Goal: Transaction & Acquisition: Purchase product/service

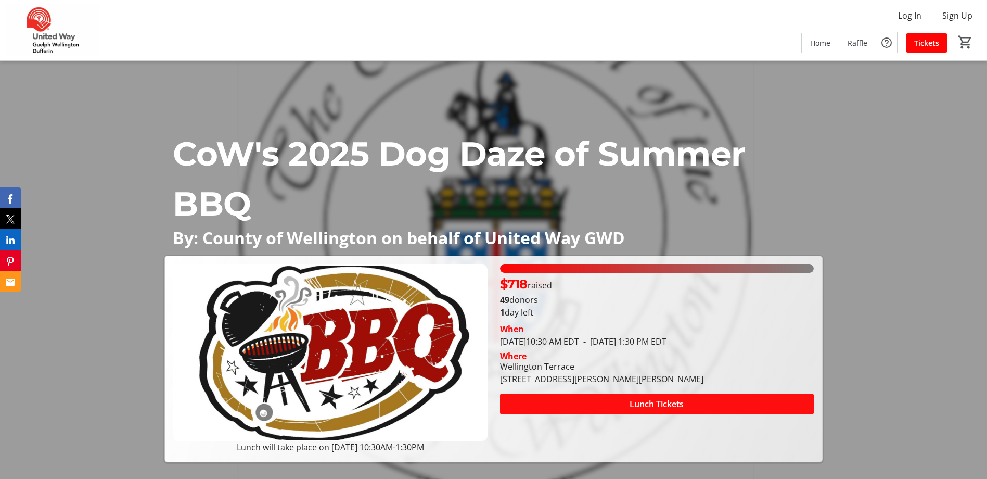
click at [635, 408] on span "Lunch Tickets" at bounding box center [656, 403] width 54 height 12
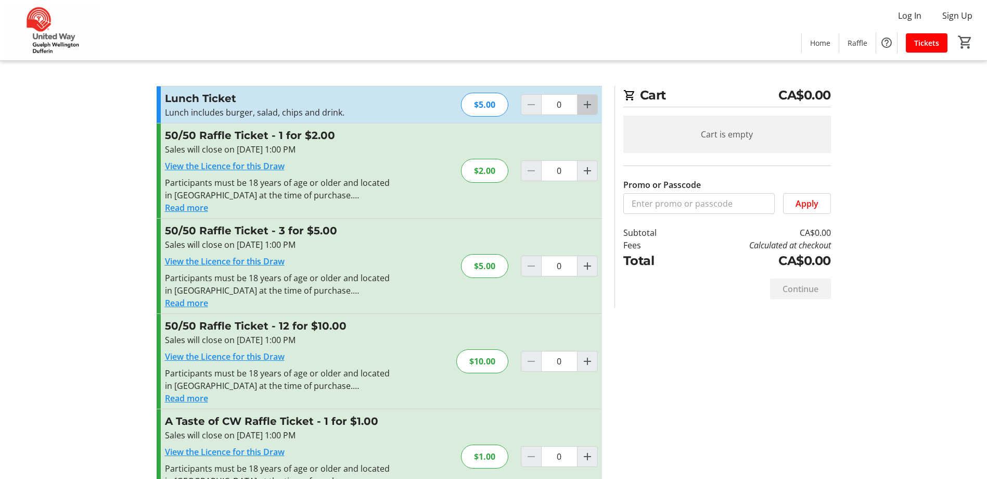
click at [590, 109] on mat-icon "Increment by one" at bounding box center [587, 104] width 12 height 12
type input "1"
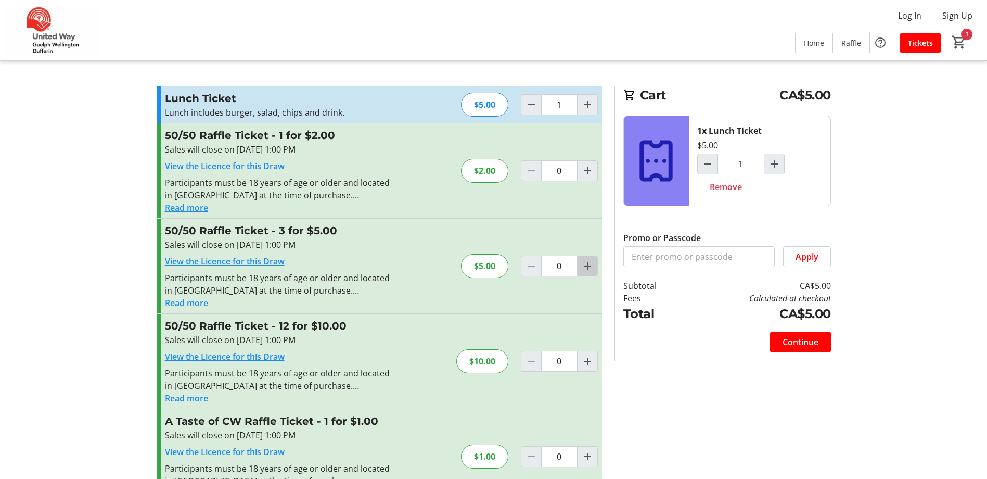
click at [583, 266] on mat-icon "Increment by one" at bounding box center [587, 266] width 12 height 12
type input "1"
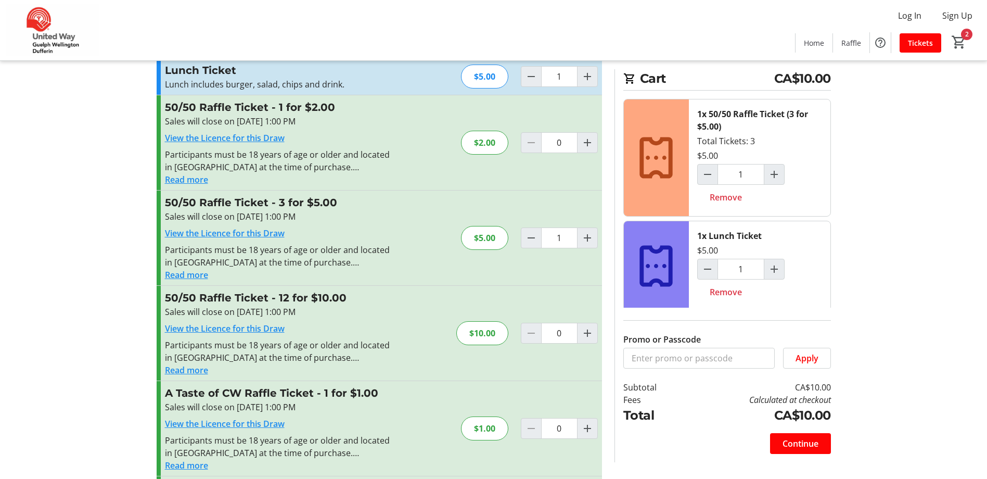
scroll to position [52, 0]
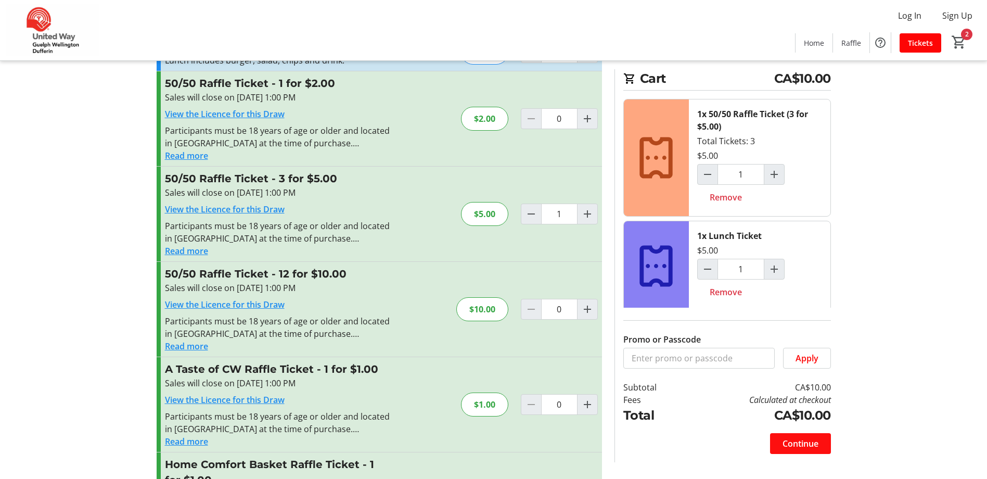
click at [814, 443] on span "Continue" at bounding box center [800, 443] width 36 height 12
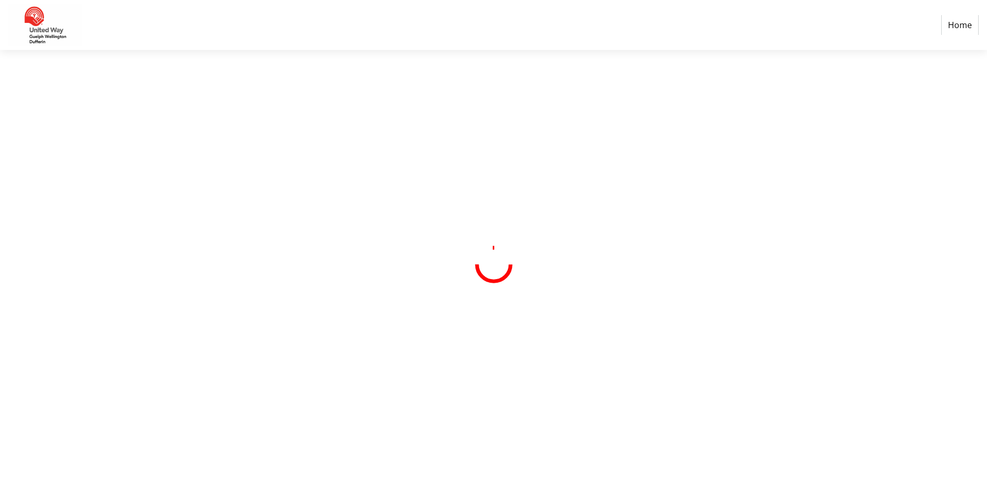
select select "CA"
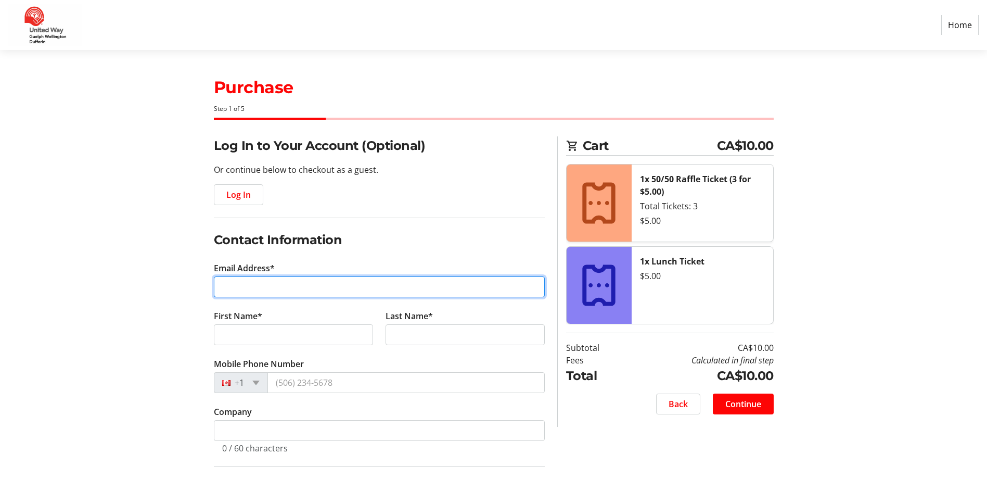
click at [330, 287] on input "Email Address*" at bounding box center [379, 286] width 331 height 21
type input "[EMAIL_ADDRESS][DOMAIN_NAME]"
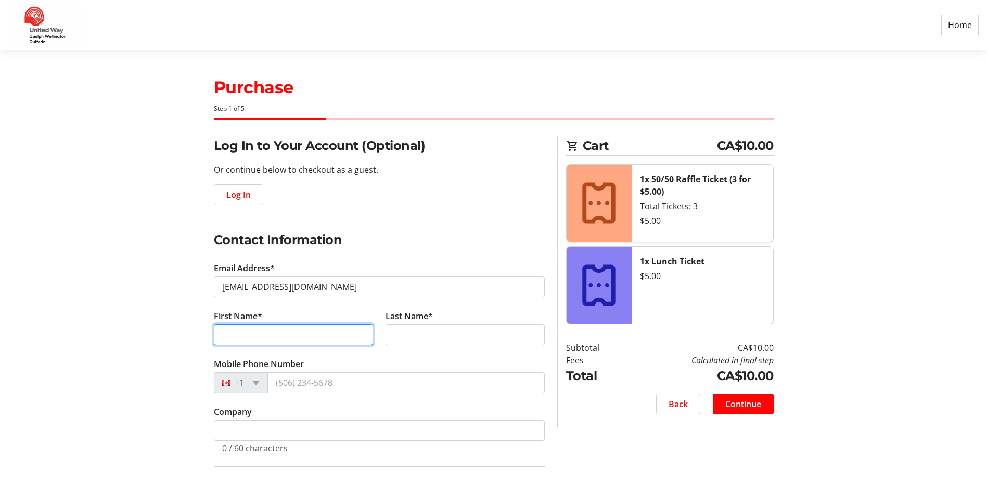
type input "Daubney"
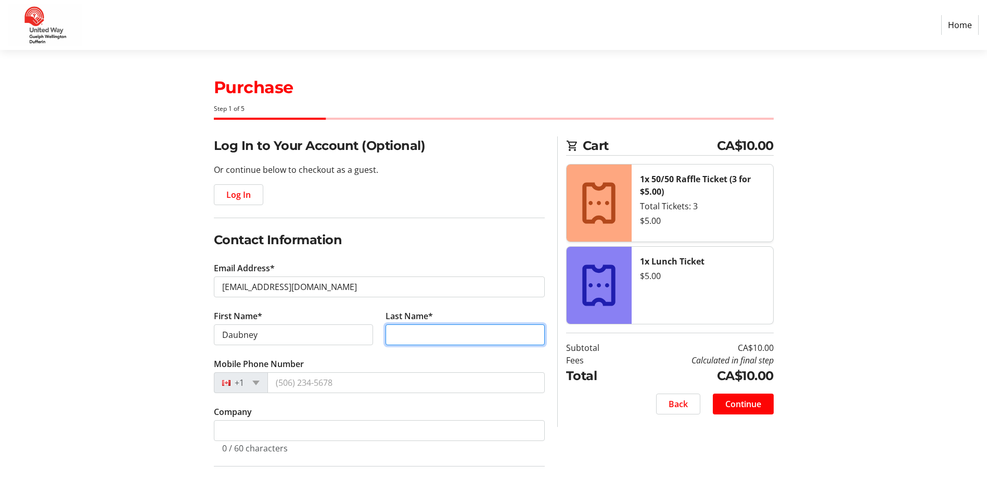
type input "[PERSON_NAME]"
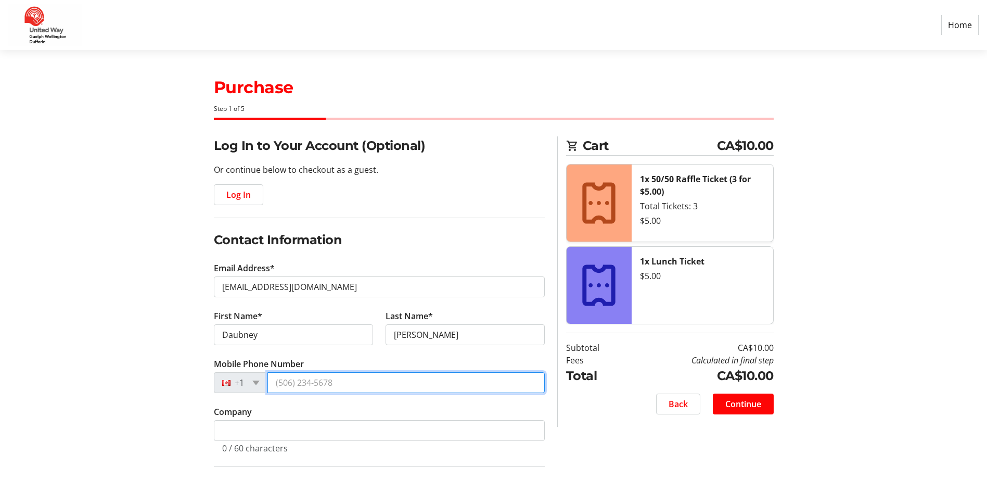
type input "[PHONE_NUMBER]"
type input "County of [GEOGRAPHIC_DATA]"
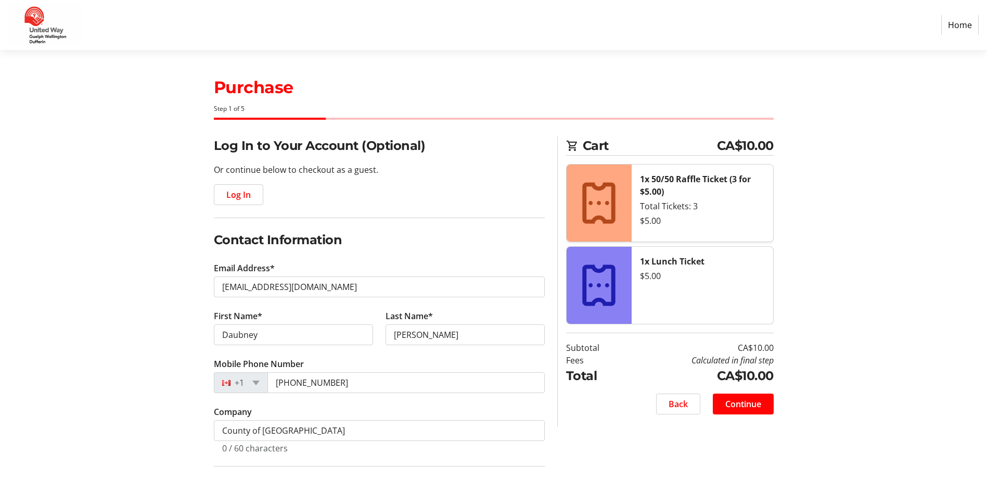
type input "[STREET_ADDRESS]"
type input "Guelph"
select select "ON"
type input "N1H 7V6"
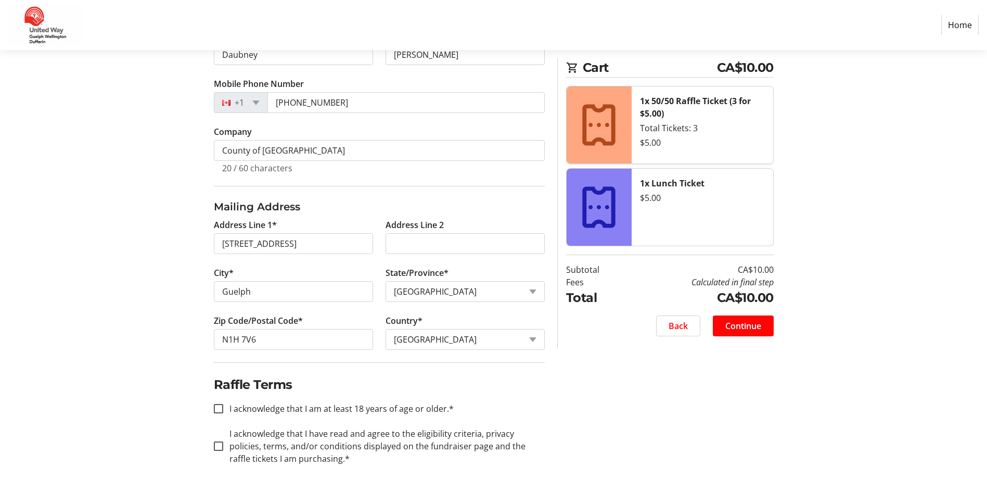
scroll to position [291, 0]
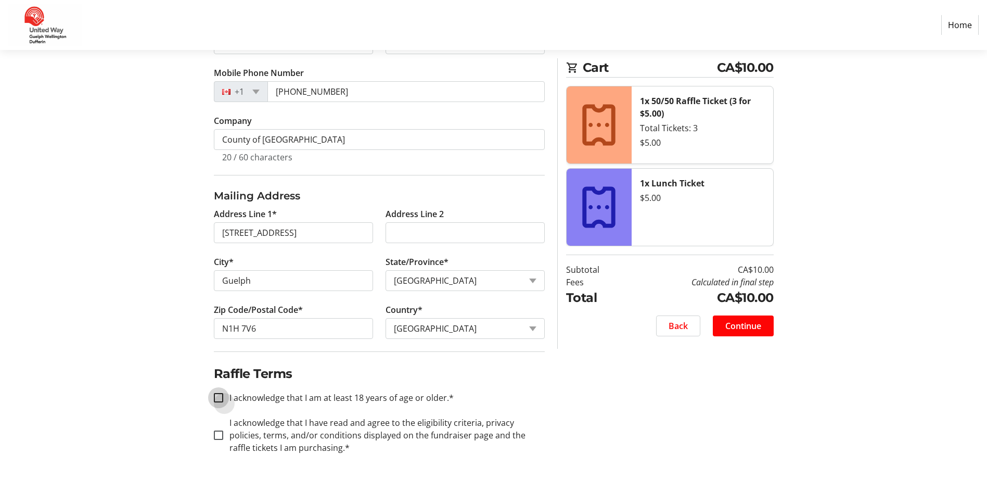
click at [220, 400] on input "I acknowledge that I am at least 18 years of age or older.*" at bounding box center [218, 397] width 9 height 9
checkbox input "true"
click at [220, 439] on input "I acknowledge that I have read and agree to the eligibility criteria, privacy p…" at bounding box center [218, 434] width 9 height 9
checkbox input "true"
click at [741, 325] on span "Continue" at bounding box center [743, 325] width 36 height 12
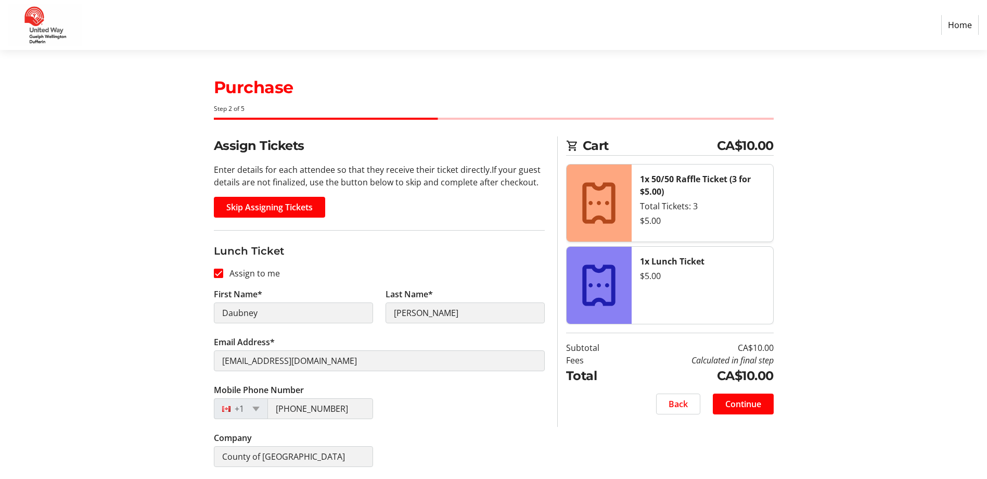
scroll to position [1, 0]
click at [752, 401] on span "Continue" at bounding box center [743, 403] width 36 height 12
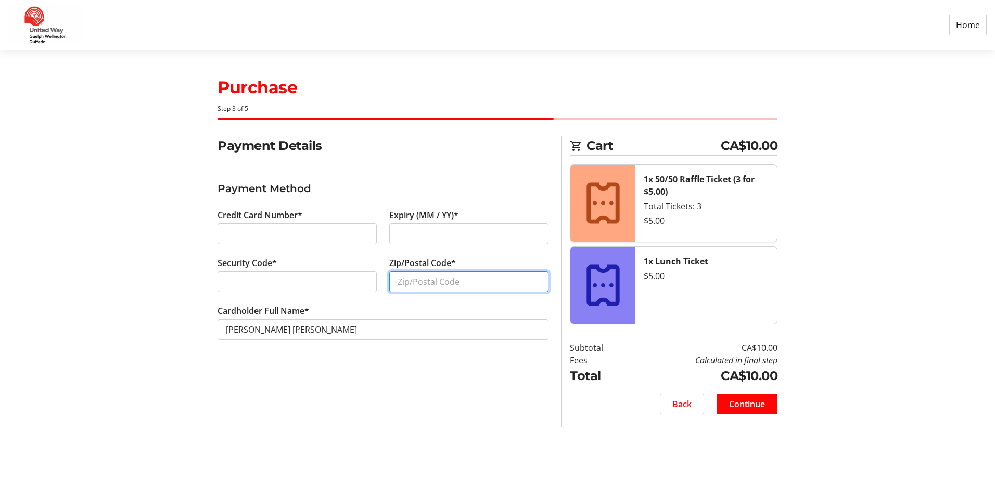
click at [417, 280] on input "Zip/Postal Code*" at bounding box center [468, 281] width 159 height 21
type input "N1H 7V6"
click at [768, 409] on span at bounding box center [746, 403] width 61 height 25
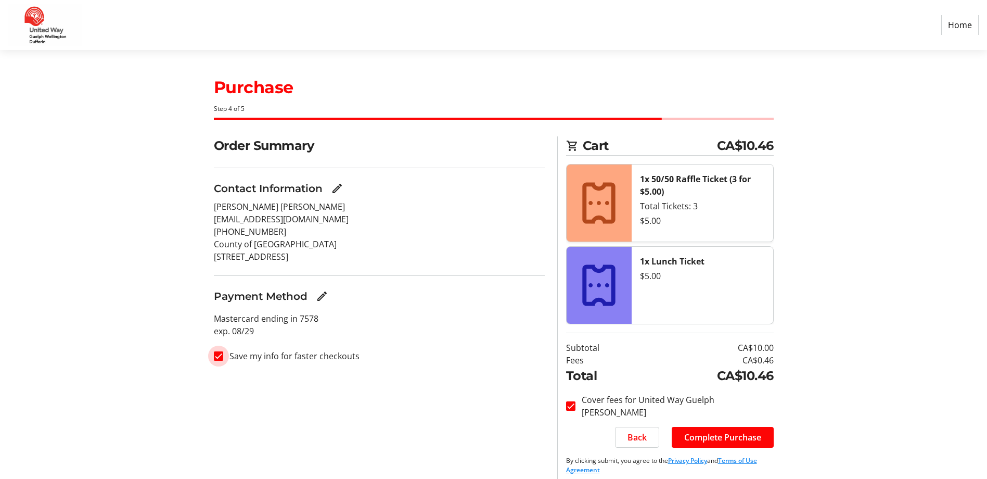
click at [218, 354] on input "Save my info for faster checkouts" at bounding box center [218, 355] width 9 height 9
checkbox input "false"
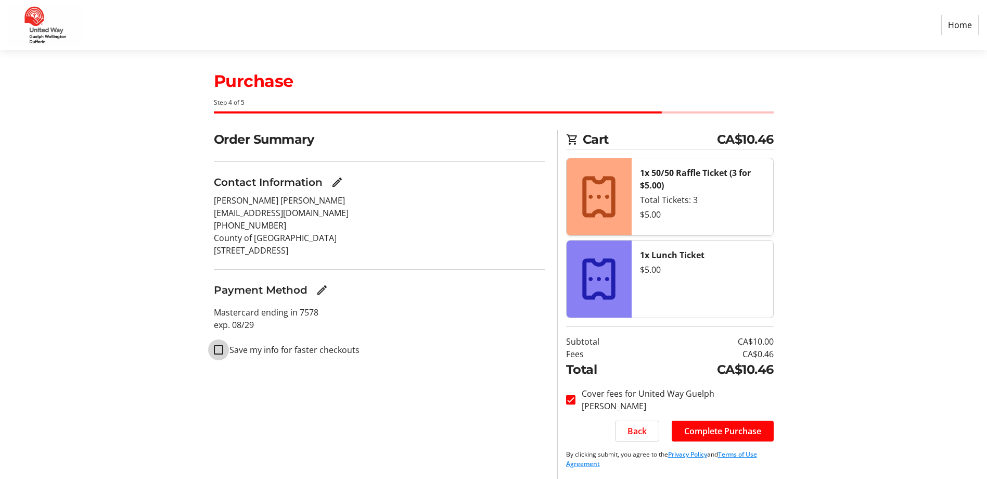
scroll to position [8, 0]
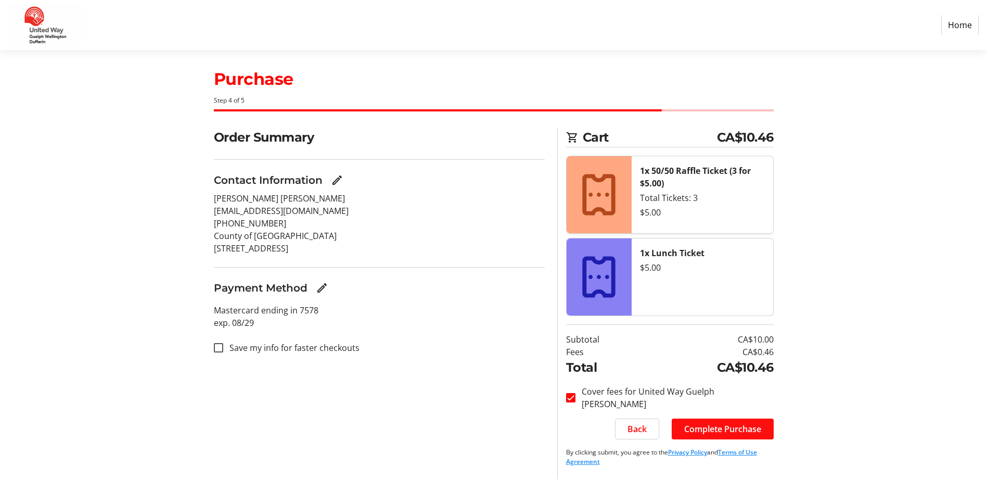
click at [760, 427] on span "Complete Purchase" at bounding box center [722, 428] width 77 height 12
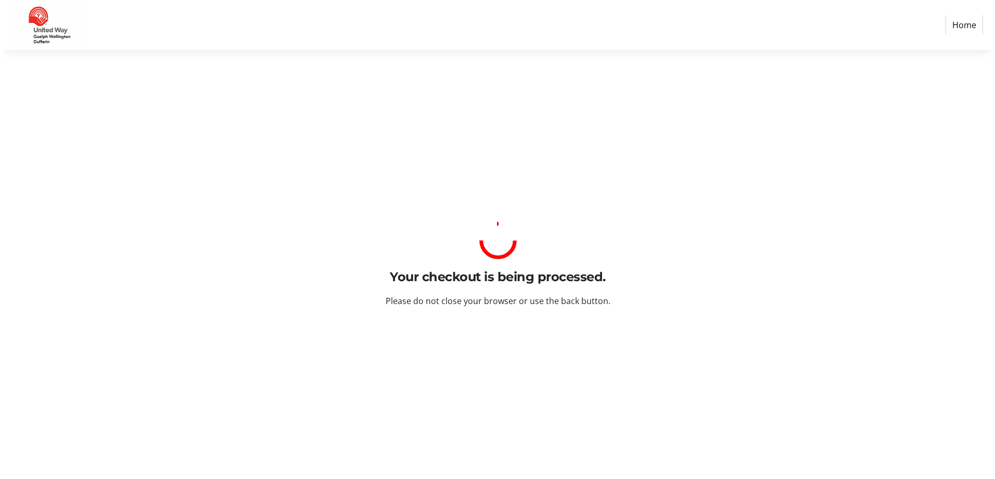
scroll to position [0, 0]
